Goal: Task Accomplishment & Management: Complete application form

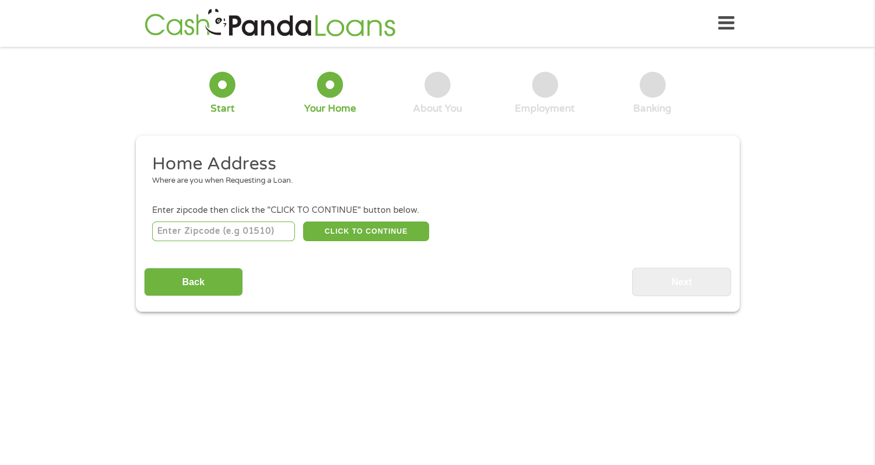
click at [249, 227] on input "number" at bounding box center [223, 231] width 143 height 20
type input "01104"
click at [340, 228] on button "CLICK TO CONTINUE" at bounding box center [366, 231] width 126 height 20
type input "01104"
type input "[GEOGRAPHIC_DATA]"
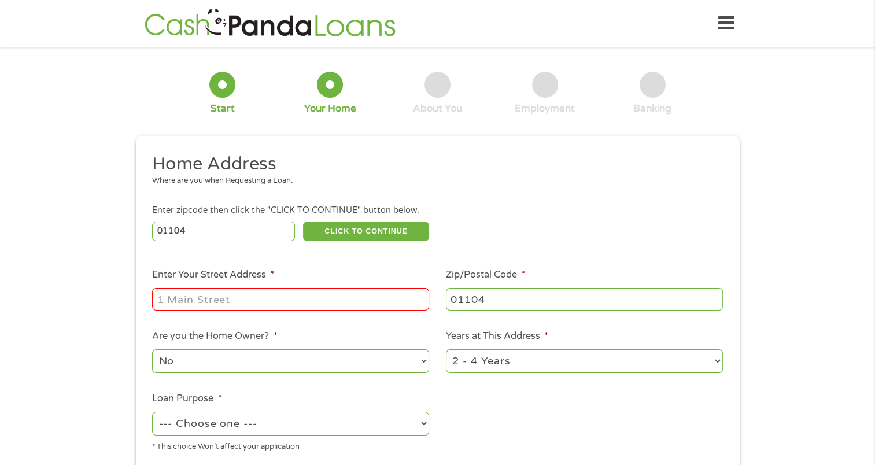
click at [325, 297] on input "Enter Your Street Address *" at bounding box center [290, 299] width 277 height 22
type input "[STREET_ADDRESS]"
click at [483, 361] on select "1 Year or less 1 - 2 Years 2 - 4 Years Over 4 Years" at bounding box center [584, 361] width 277 height 24
select select "60months"
click at [446, 350] on select "1 Year or less 1 - 2 Years 2 - 4 Years Over 4 Years" at bounding box center [584, 361] width 277 height 24
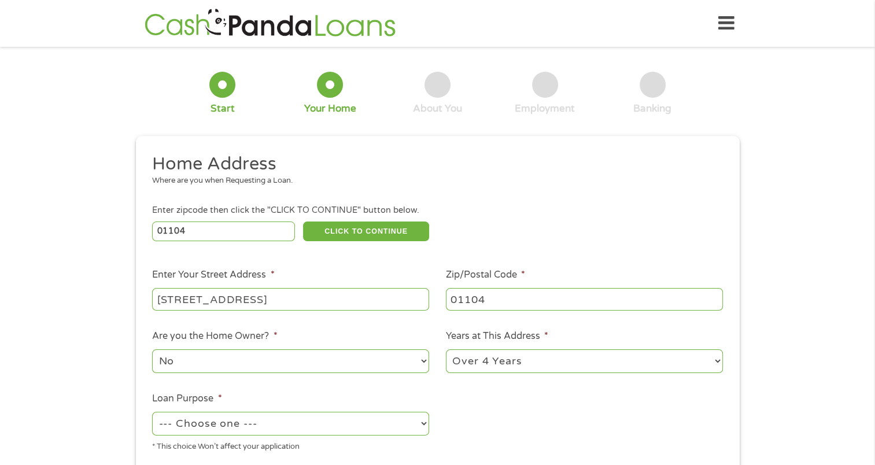
click at [372, 357] on select "No Yes" at bounding box center [290, 361] width 277 height 24
select select "yes"
click at [152, 350] on select "No Yes" at bounding box center [290, 361] width 277 height 24
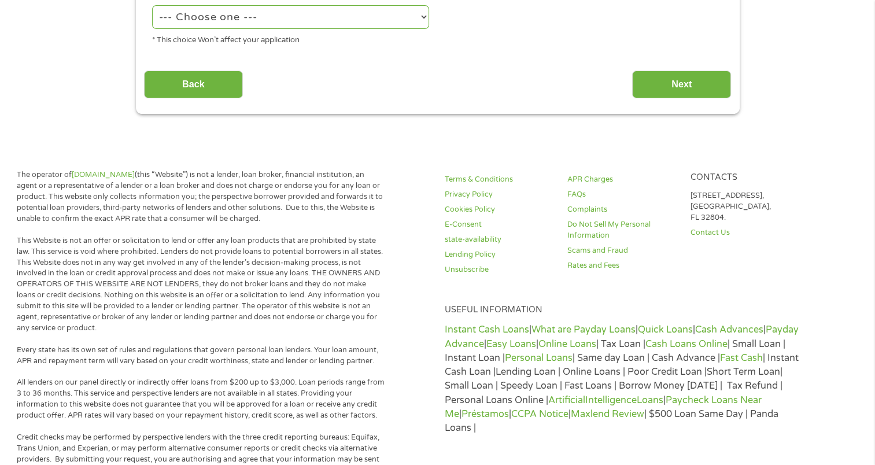
click at [338, 17] on select "--- Choose one --- Pay Bills Debt Consolidation Home Improvement Major Purchase…" at bounding box center [290, 17] width 277 height 24
select select "debtconsolidation"
click at [152, 6] on select "--- Choose one --- Pay Bills Debt Consolidation Home Improvement Major Purchase…" at bounding box center [290, 17] width 277 height 24
click at [670, 76] on input "Next" at bounding box center [681, 85] width 99 height 28
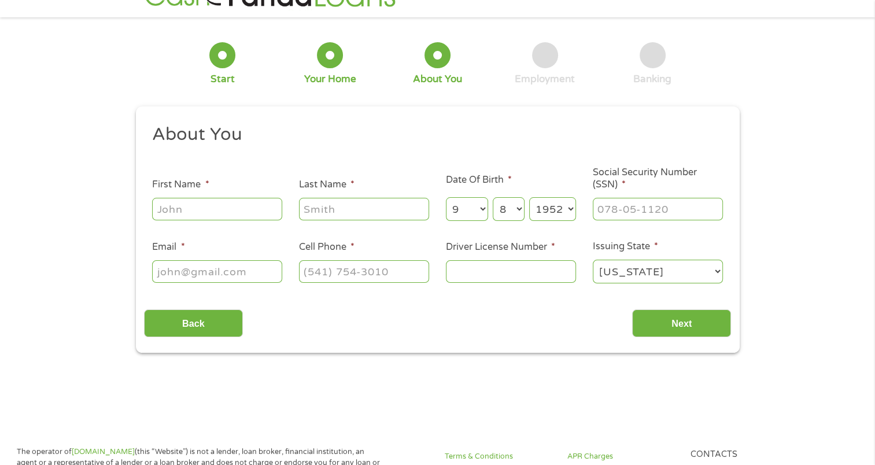
scroll to position [0, 0]
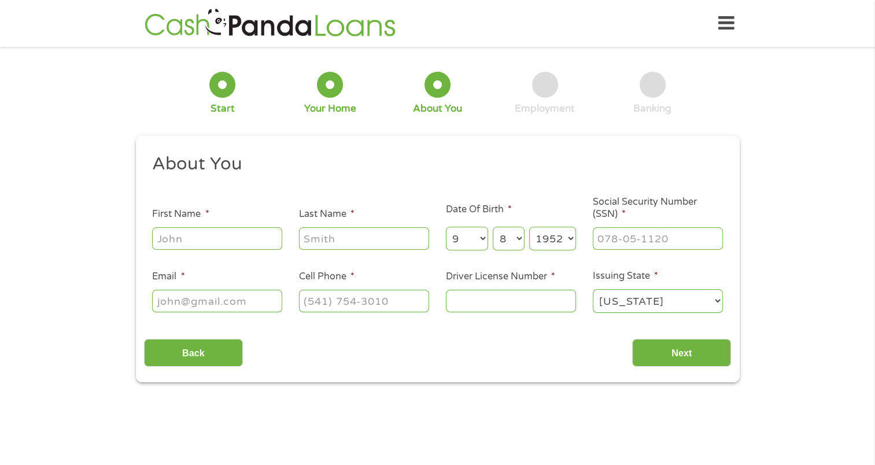
click at [251, 244] on input "First Name *" at bounding box center [217, 238] width 130 height 22
type input "[PERSON_NAME]"
type input "[PERSON_NAME][EMAIL_ADDRESS][PERSON_NAME][DOMAIN_NAME]"
type input "4133483679"
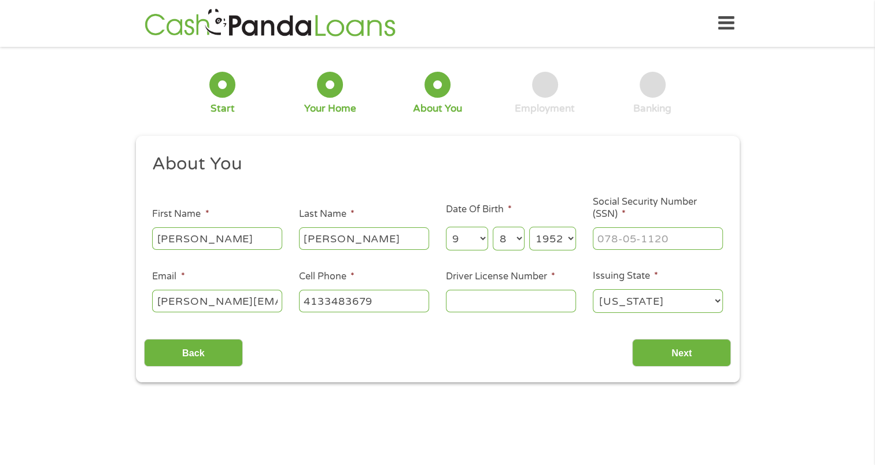
select select "[US_STATE]"
type input "[PHONE_NUMBER]"
click at [669, 294] on select "[US_STATE] [US_STATE] [US_STATE] [US_STATE] [US_STATE] [US_STATE] [US_STATE] [U…" at bounding box center [657, 301] width 130 height 24
select select "[US_STATE]"
click at [592, 290] on select "[US_STATE] [US_STATE] [US_STATE] [US_STATE] [US_STATE] [US_STATE] [US_STATE] [U…" at bounding box center [657, 301] width 130 height 24
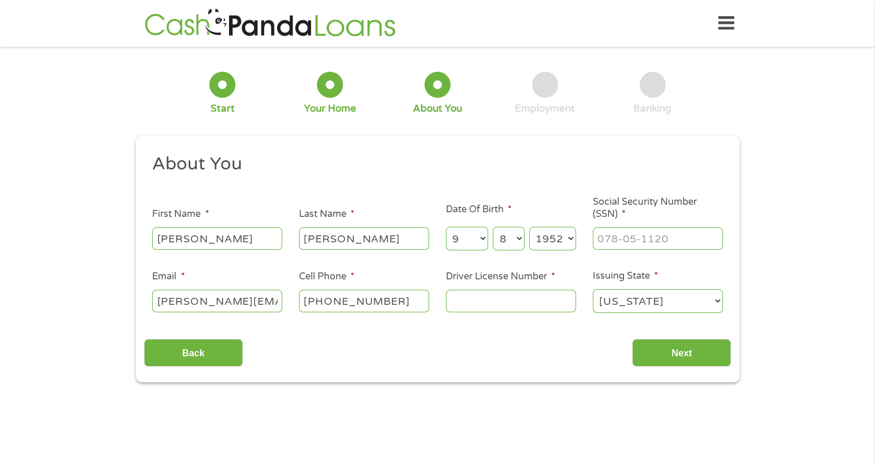
click at [484, 287] on li "Driver License Number *" at bounding box center [510, 291] width 147 height 45
click at [486, 300] on input "Driver License Number *" at bounding box center [511, 301] width 130 height 22
type input "S906037058"
click at [633, 221] on li "Social Security Number (SSN) *" at bounding box center [657, 223] width 147 height 55
click at [626, 229] on input "___-__-____" at bounding box center [657, 238] width 130 height 22
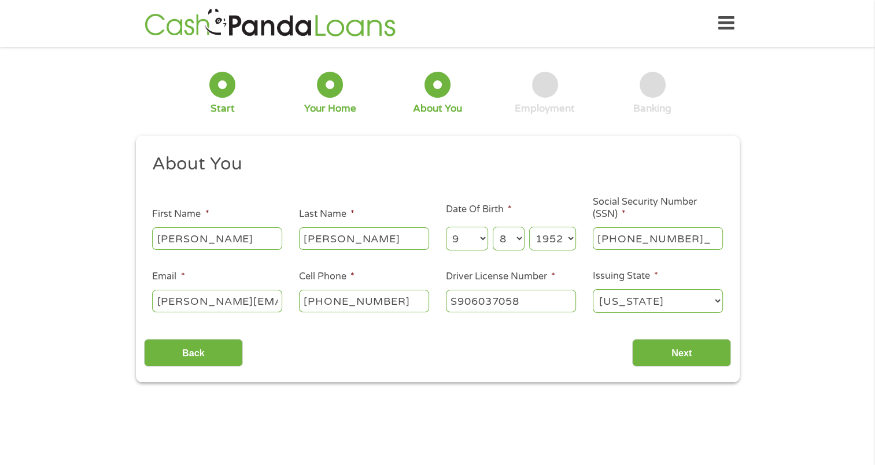
type input "015-38-3536"
click at [656, 353] on input "Next" at bounding box center [681, 353] width 99 height 28
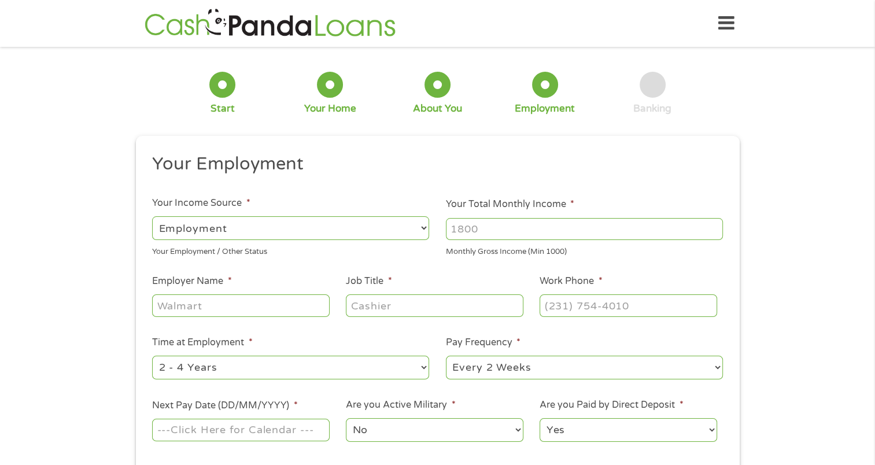
click at [397, 230] on select "--- Choose one --- Employment [DEMOGRAPHIC_DATA] Benefits" at bounding box center [290, 228] width 277 height 24
select select "benefits"
click at [152, 216] on select "--- Choose one --- Employment [DEMOGRAPHIC_DATA] Benefits" at bounding box center [290, 228] width 277 height 24
type input "Other"
type input "[PHONE_NUMBER]"
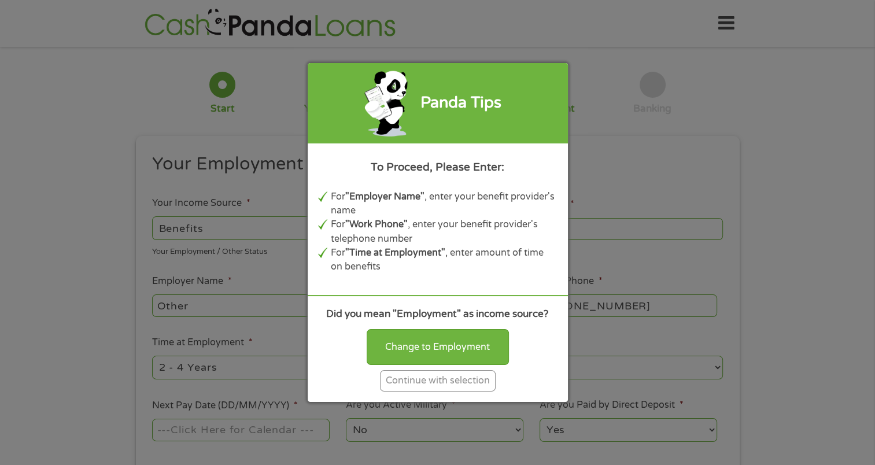
click at [401, 375] on div "Continue with selection" at bounding box center [438, 380] width 116 height 21
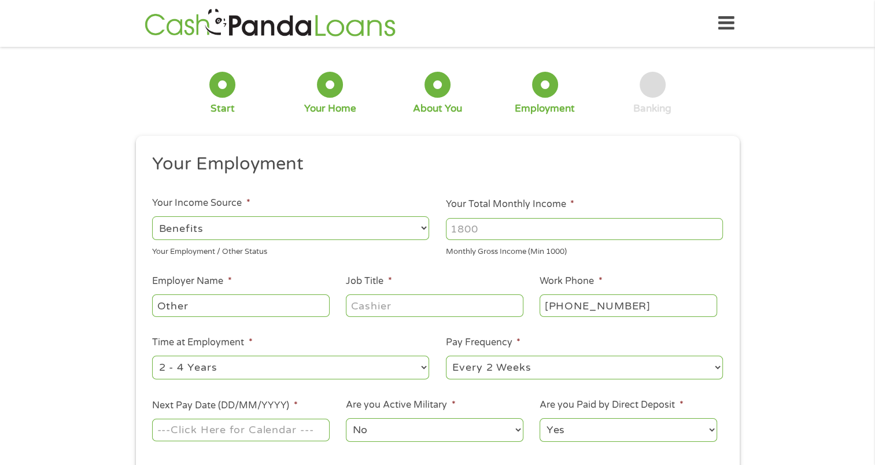
drag, startPoint x: 492, startPoint y: 225, endPoint x: 432, endPoint y: 224, distance: 59.5
click at [432, 224] on ul "Your Employment Your Income Source * --- Choose one --- Employment [DEMOGRAPHIC…" at bounding box center [437, 302] width 587 height 299
type input "5500"
click at [296, 303] on input "Other" at bounding box center [240, 305] width 177 height 22
drag, startPoint x: 275, startPoint y: 308, endPoint x: 153, endPoint y: 306, distance: 122.5
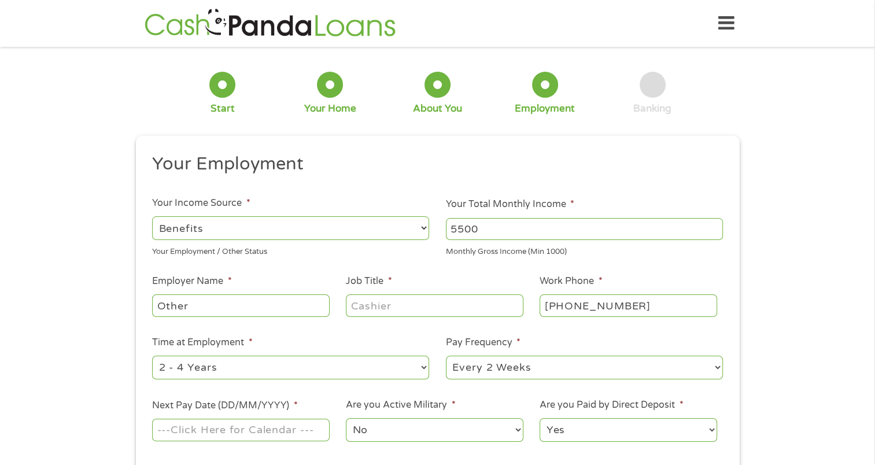
click at [154, 307] on input "Other" at bounding box center [240, 305] width 177 height 22
type input "OPM"
click at [391, 303] on input "Job Title *" at bounding box center [434, 305] width 177 height 22
type input "RETIRED"
click at [341, 369] on select "--- Choose one --- 1 Year or less 1 - 2 Years 2 - 4 Years Over 4 Years" at bounding box center [290, 367] width 277 height 24
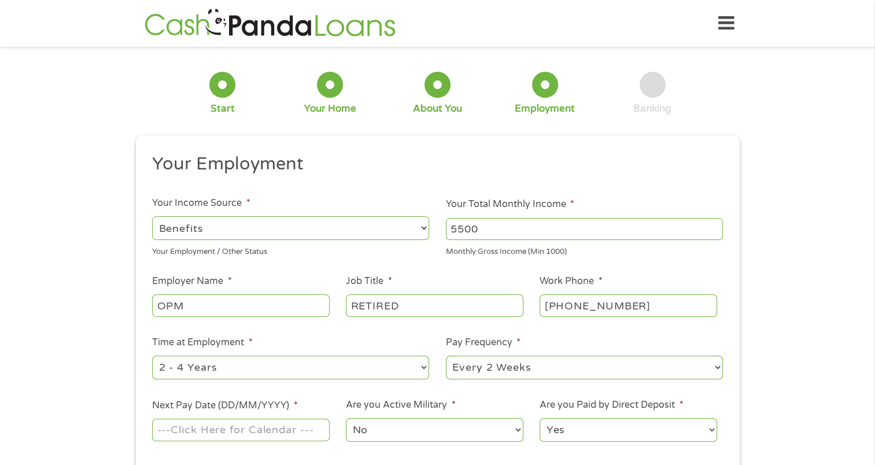
select select "60months"
click at [152, 356] on select "--- Choose one --- 1 Year or less 1 - 2 Years 2 - 4 Years Over 4 Years" at bounding box center [290, 367] width 277 height 24
click at [476, 365] on select "--- Choose one --- Every 2 Weeks Every Week Monthly Semi-Monthly" at bounding box center [584, 367] width 277 height 24
select select "monthly"
click at [446, 356] on select "--- Choose one --- Every 2 Weeks Every Week Monthly Semi-Monthly" at bounding box center [584, 367] width 277 height 24
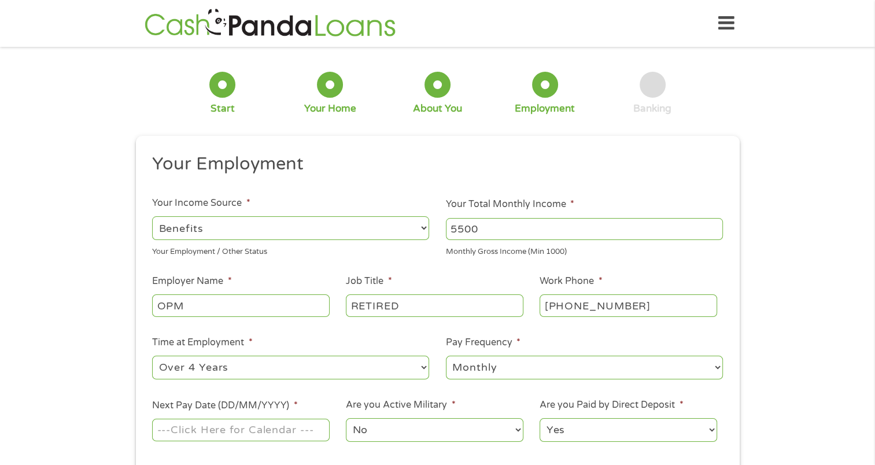
click at [258, 430] on input "Next Pay Date (DD/MM/YYYY) *" at bounding box center [240, 429] width 177 height 22
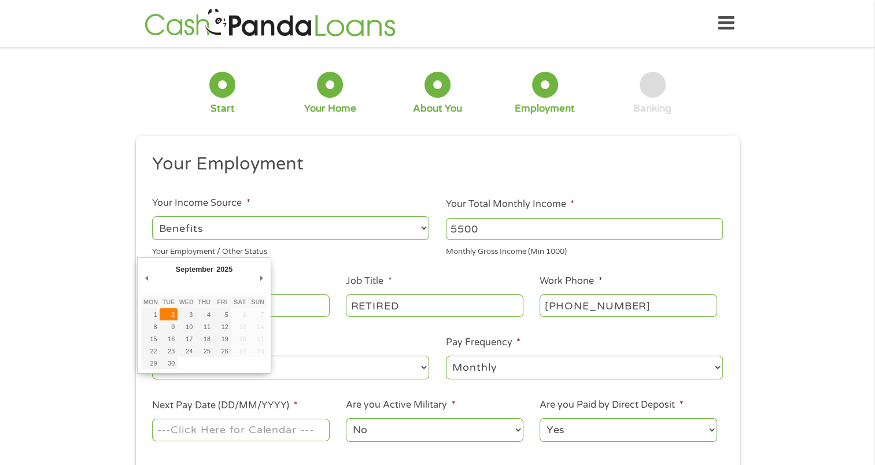
type input "[DATE]"
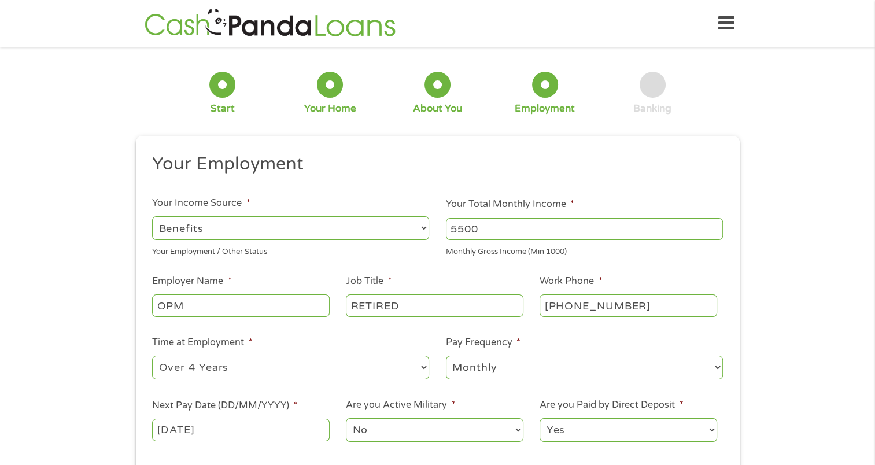
scroll to position [406, 0]
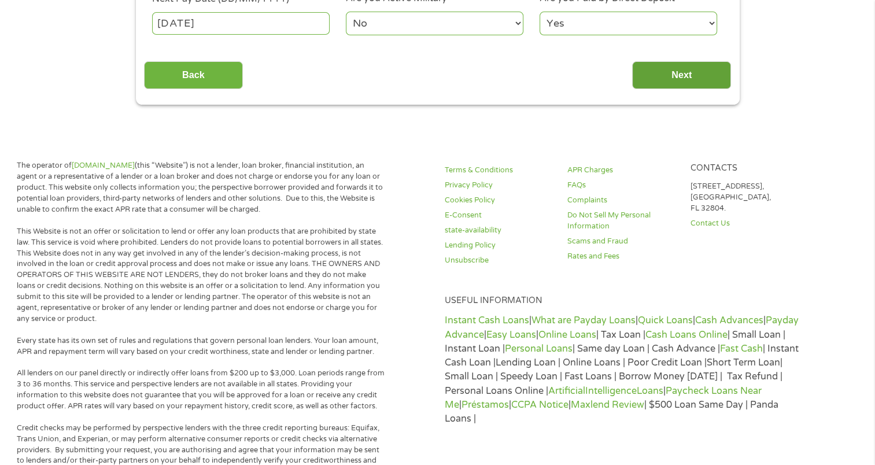
click at [672, 76] on input "Next" at bounding box center [681, 75] width 99 height 28
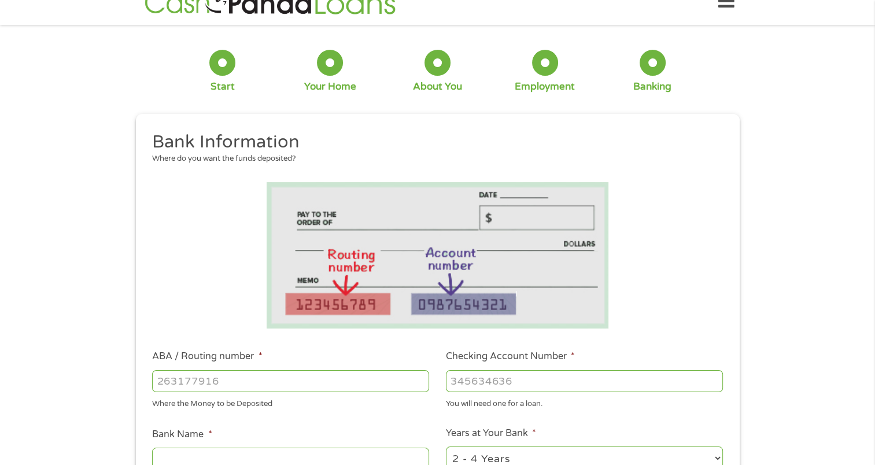
scroll to position [0, 0]
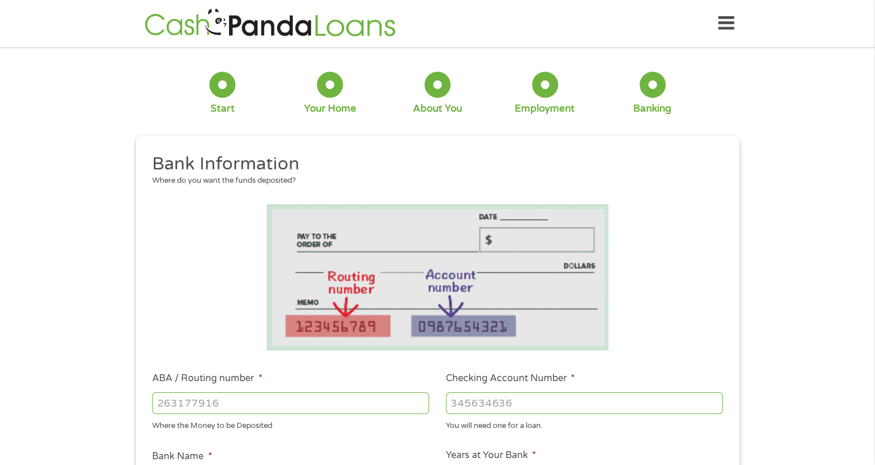
click at [280, 400] on input "ABA / Routing number *" at bounding box center [290, 403] width 277 height 22
type input "022000046"
type input "M T BANK"
type input "022000046"
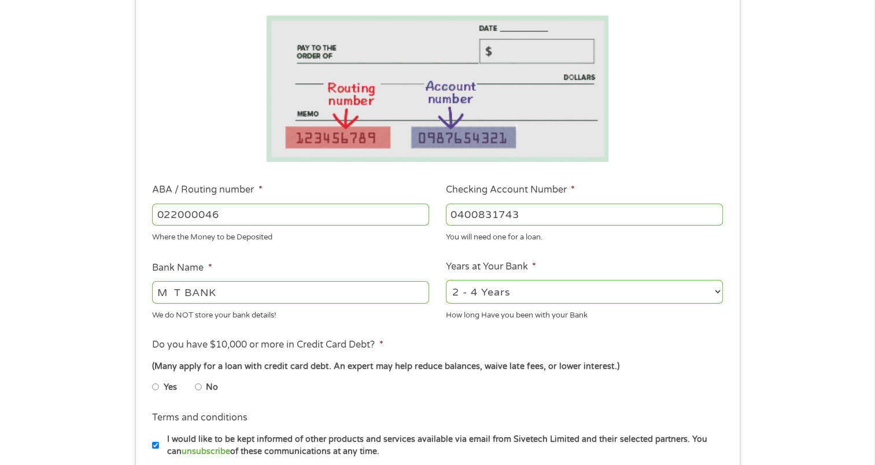
scroll to position [191, 0]
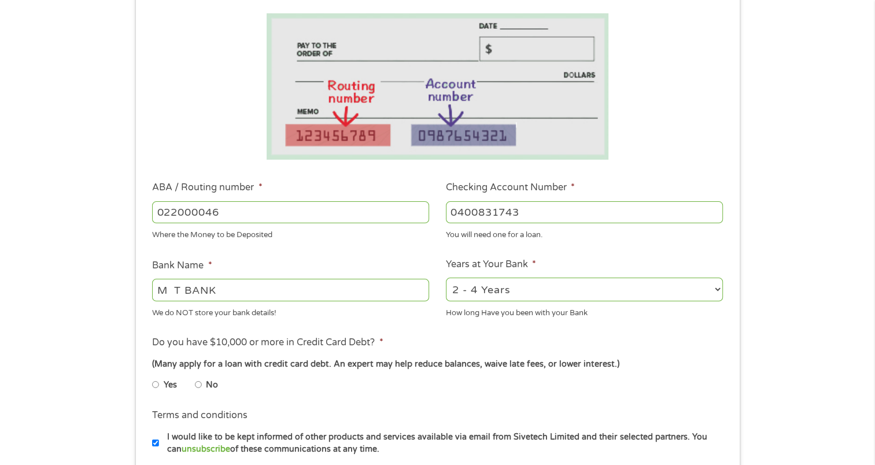
type input "0400831743"
click at [645, 294] on select "2 - 4 Years 6 - 12 Months 1 - 2 Years Over 4 Years" at bounding box center [584, 289] width 277 height 24
select select "60months"
click at [446, 277] on select "2 - 4 Years 6 - 12 Months 1 - 2 Years Over 4 Years" at bounding box center [584, 289] width 277 height 24
click at [200, 383] on input "No" at bounding box center [198, 384] width 7 height 18
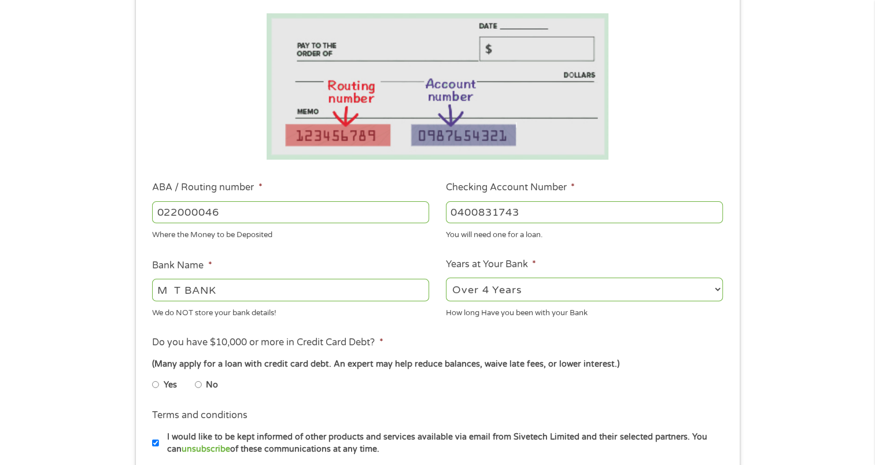
radio input "true"
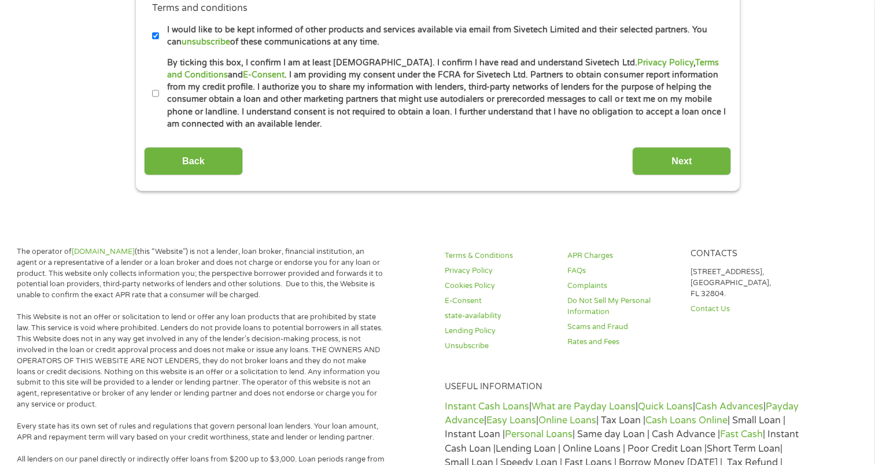
click at [155, 91] on input "By ticking this box, I confirm I am at least [DEMOGRAPHIC_DATA]. I confirm I ha…" at bounding box center [155, 93] width 7 height 18
checkbox input "true"
click at [665, 154] on input "Next" at bounding box center [681, 161] width 99 height 28
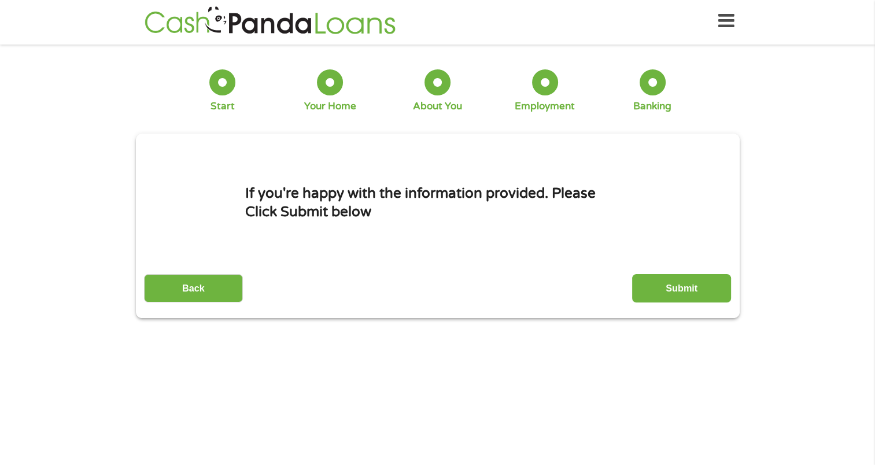
scroll to position [0, 0]
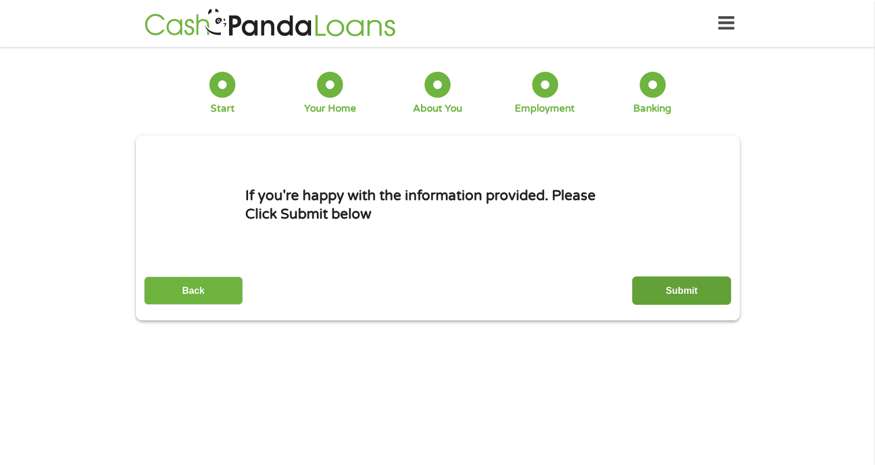
click at [675, 289] on input "Submit" at bounding box center [681, 290] width 99 height 28
